Goal: Navigation & Orientation: Find specific page/section

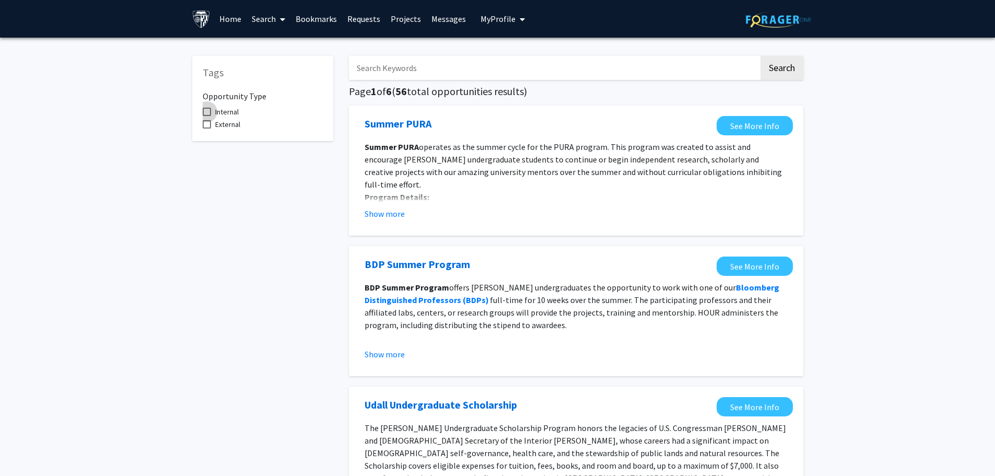
click at [214, 112] on label "Internal" at bounding box center [221, 112] width 36 height 13
click at [207, 116] on input "Internal" at bounding box center [206, 116] width 1 height 1
checkbox input "true"
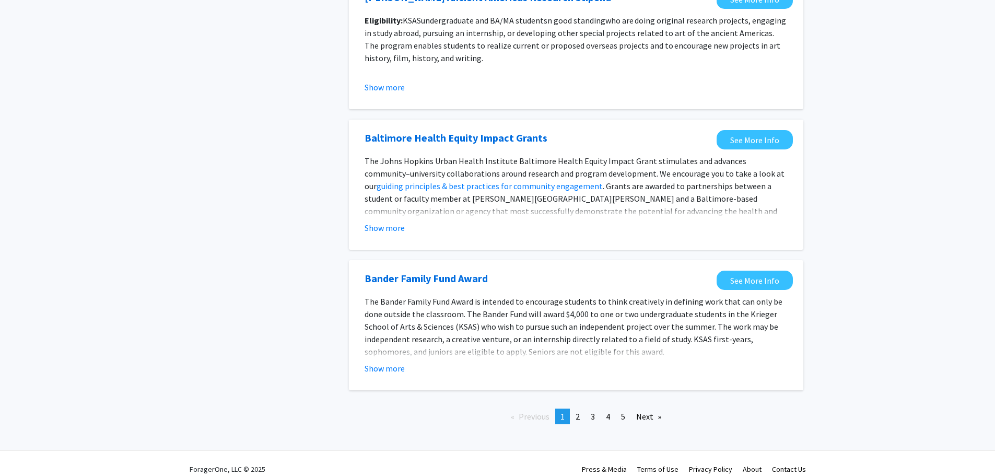
scroll to position [1080, 0]
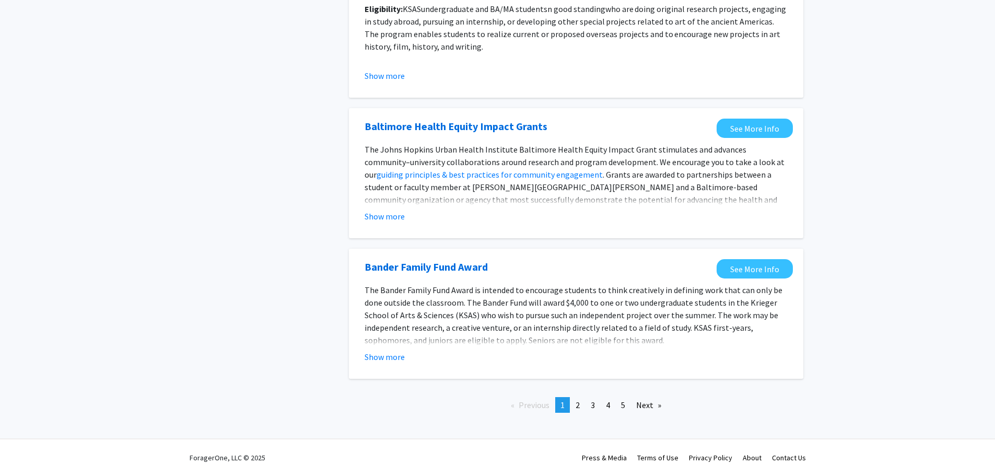
click at [578, 415] on div "Previous page 1 / 5 You're on page 1 page 2 page 3 page 4 page 5 Next page" at bounding box center [576, 409] width 470 height 24
click at [577, 407] on span "2" at bounding box center [578, 405] width 4 height 10
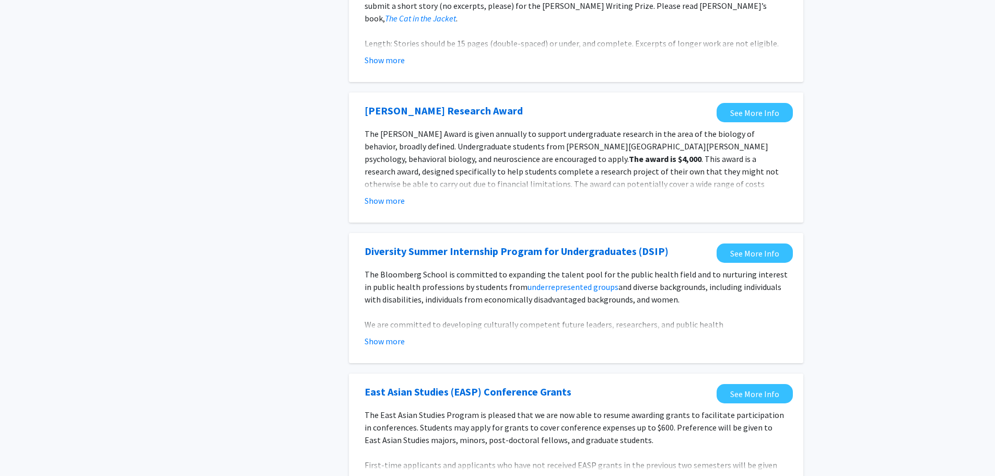
scroll to position [1134, 0]
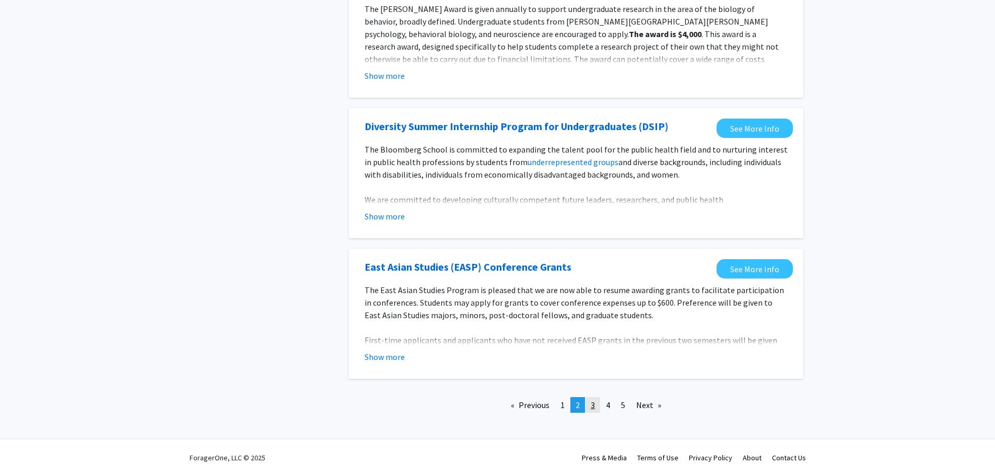
click at [593, 408] on span "3" at bounding box center [593, 405] width 4 height 10
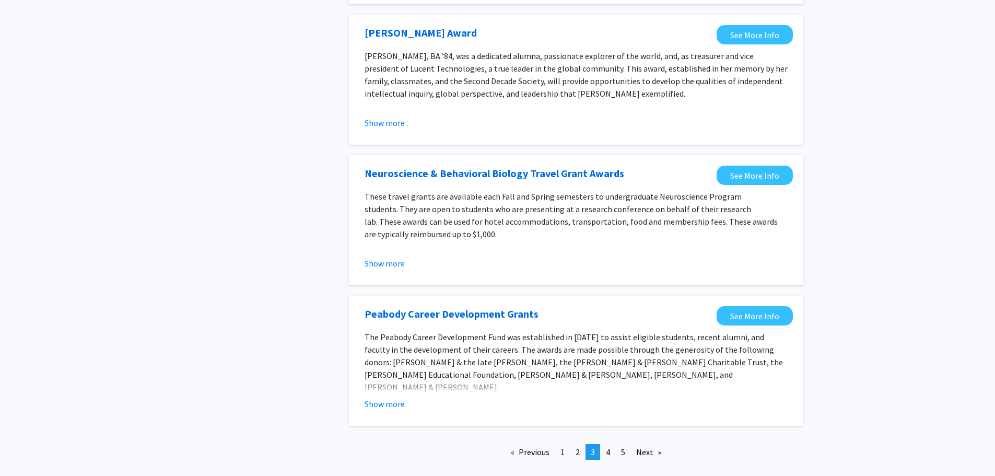
scroll to position [1053, 0]
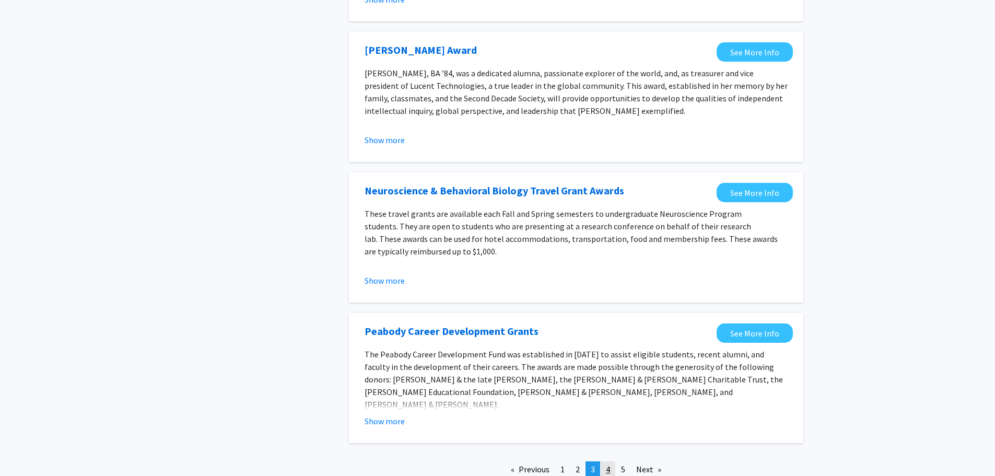
click at [606, 463] on link "page 4" at bounding box center [608, 469] width 15 height 16
